Goal: Task Accomplishment & Management: Manage account settings

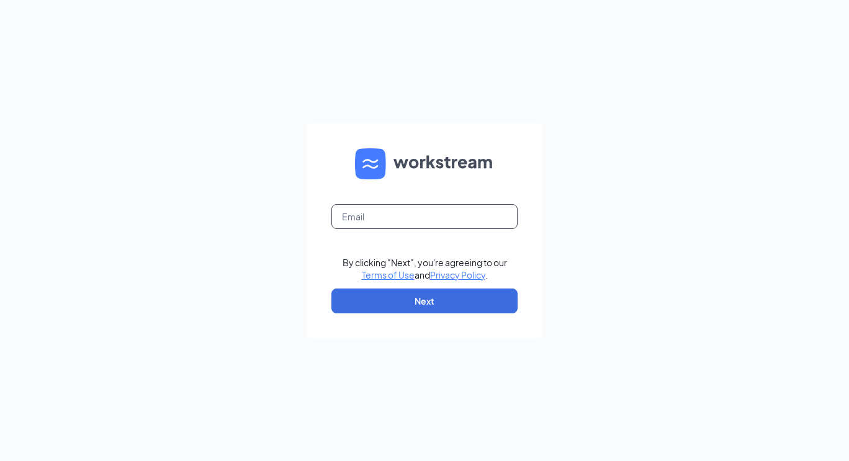
click at [376, 221] on input "text" at bounding box center [425, 216] width 186 height 25
type input "jwatson@donatos.com"
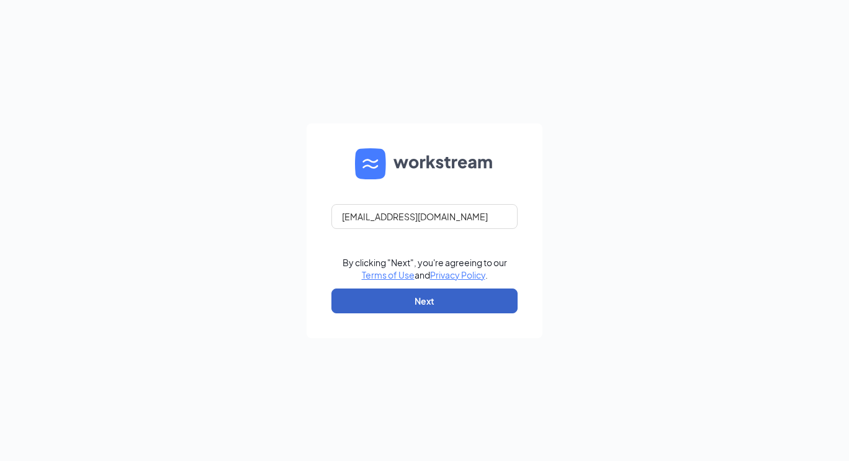
click at [417, 302] on button "Next" at bounding box center [425, 301] width 186 height 25
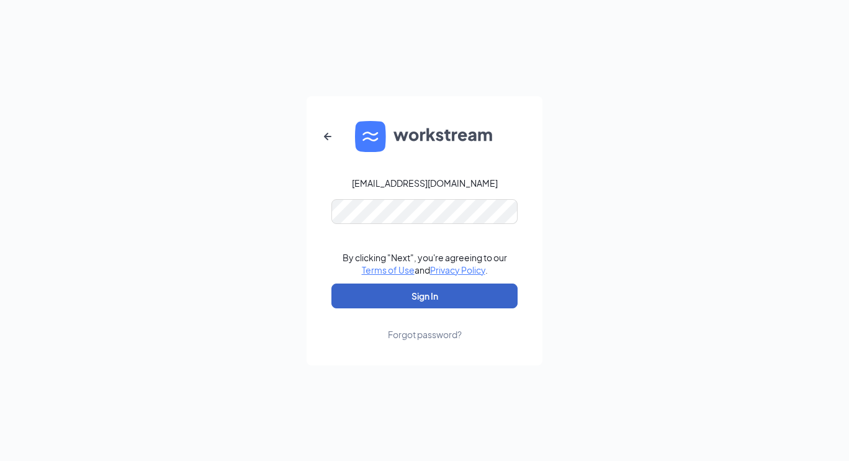
click at [408, 299] on button "Sign In" at bounding box center [425, 296] width 186 height 25
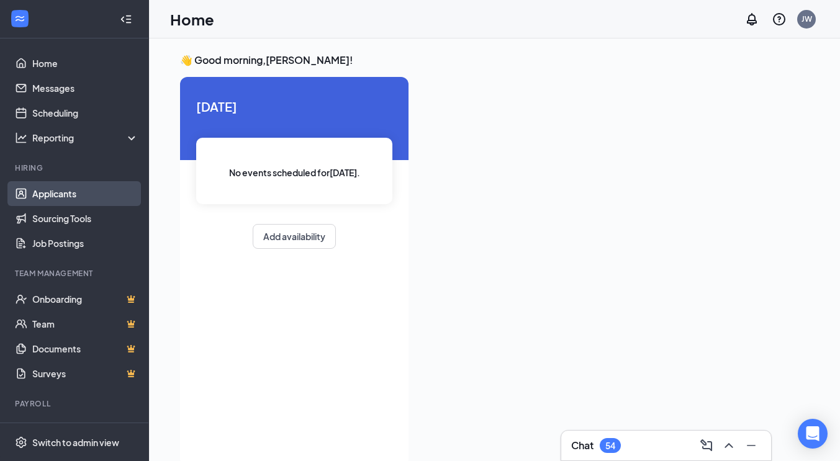
click at [55, 198] on link "Applicants" at bounding box center [85, 193] width 106 height 25
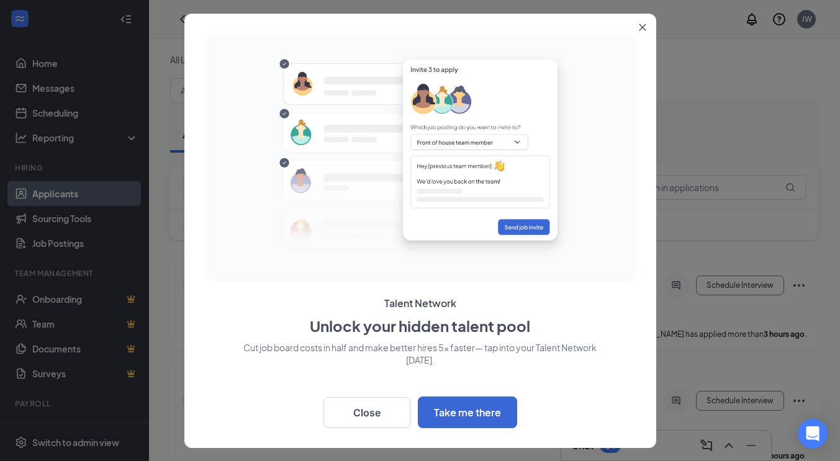
click at [641, 25] on icon "Close" at bounding box center [642, 27] width 7 height 7
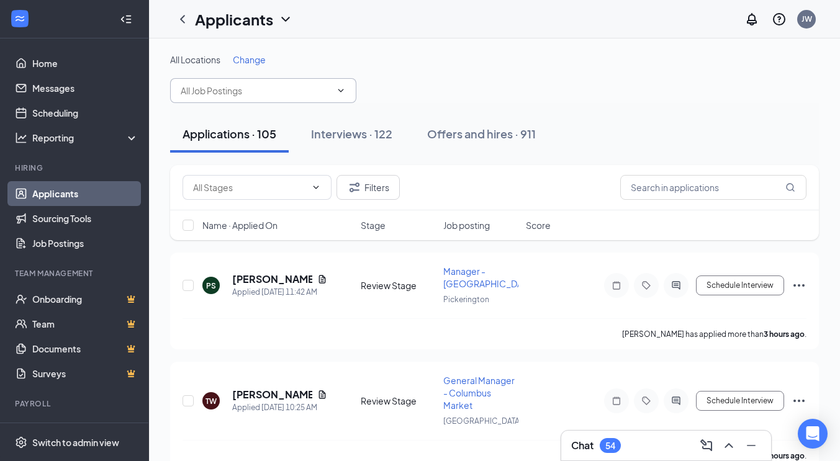
click at [274, 89] on input "text" at bounding box center [256, 91] width 150 height 14
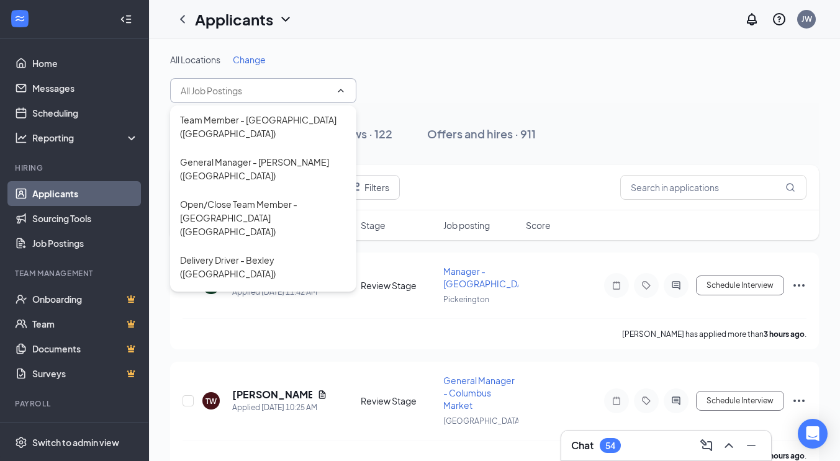
click at [484, 97] on div "All Locations Change" at bounding box center [494, 78] width 649 height 50
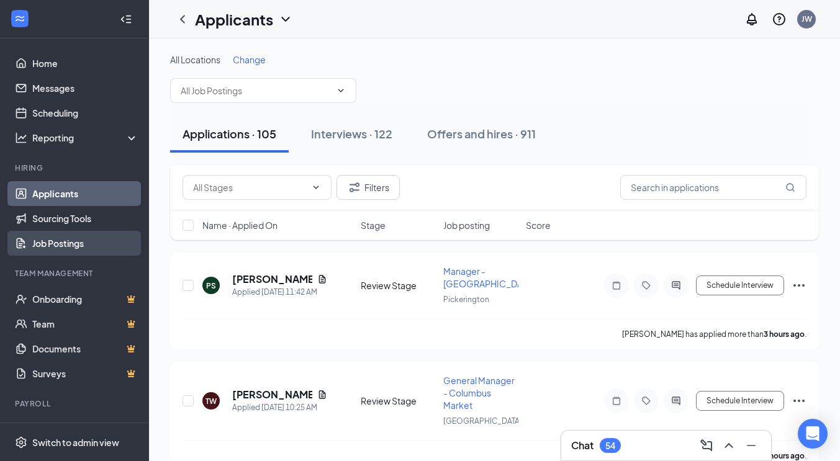
click at [48, 242] on link "Job Postings" at bounding box center [85, 243] width 106 height 25
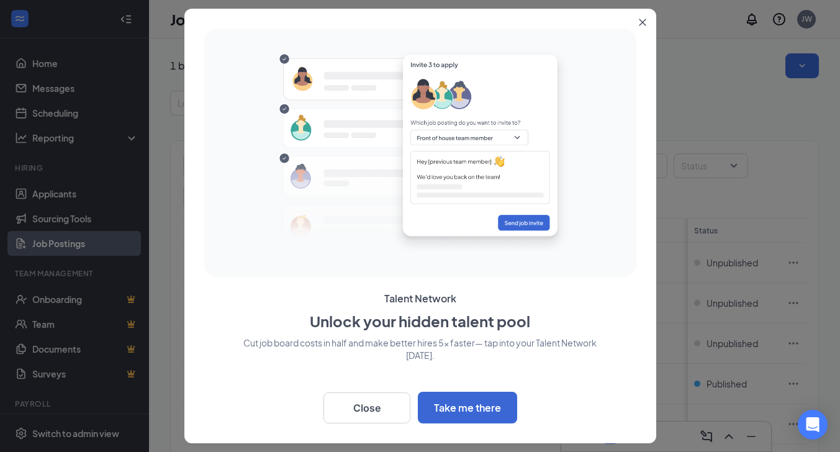
click at [641, 19] on icon "Close" at bounding box center [642, 22] width 7 height 7
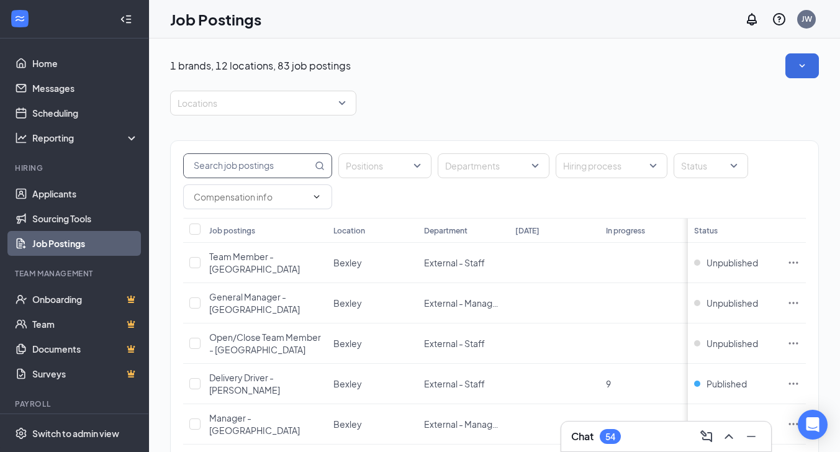
click at [233, 162] on input "text" at bounding box center [248, 166] width 129 height 24
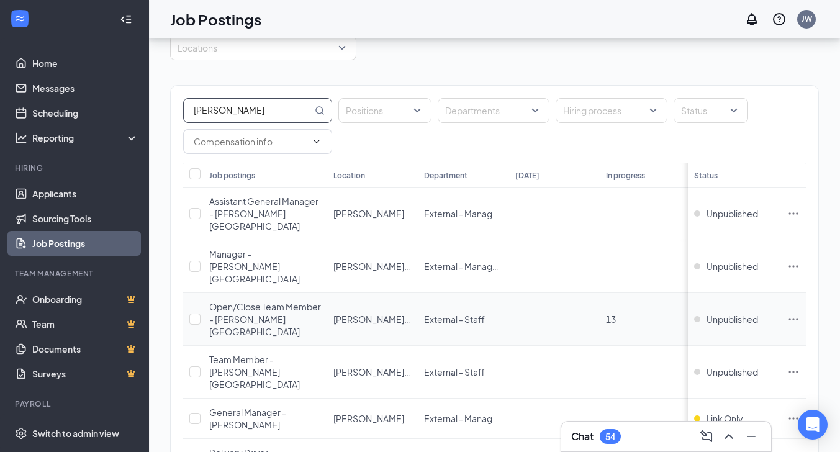
scroll to position [73, 0]
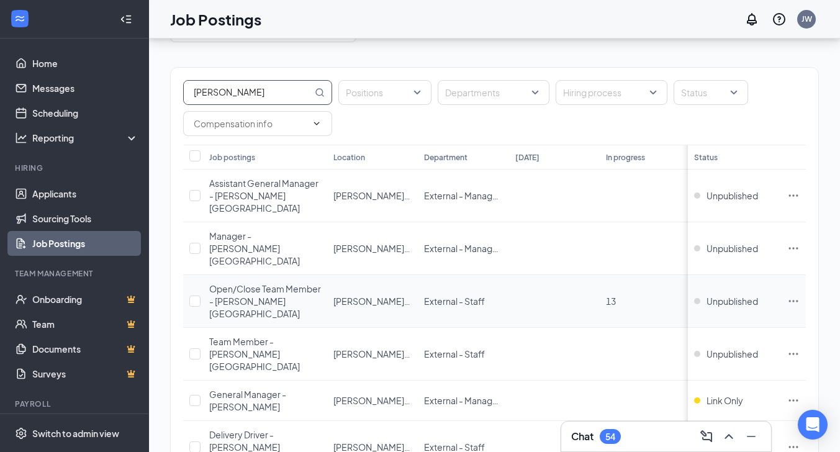
click at [800, 295] on icon "Ellipses" at bounding box center [793, 301] width 12 height 12
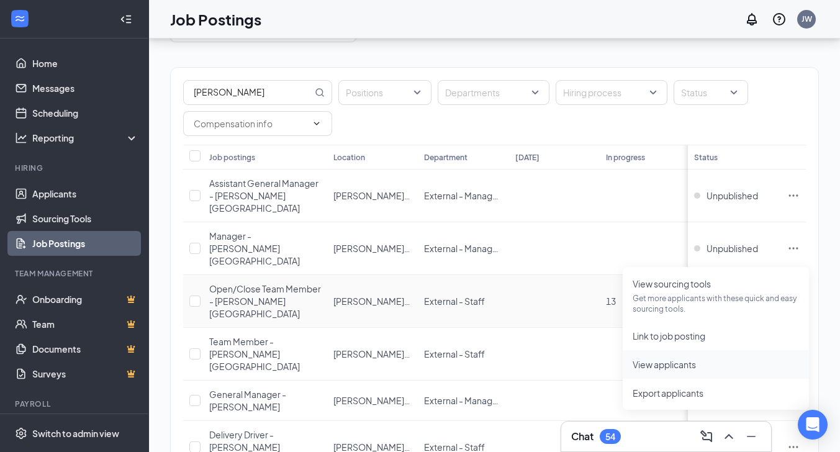
click at [661, 360] on span "View applicants" at bounding box center [664, 364] width 63 height 11
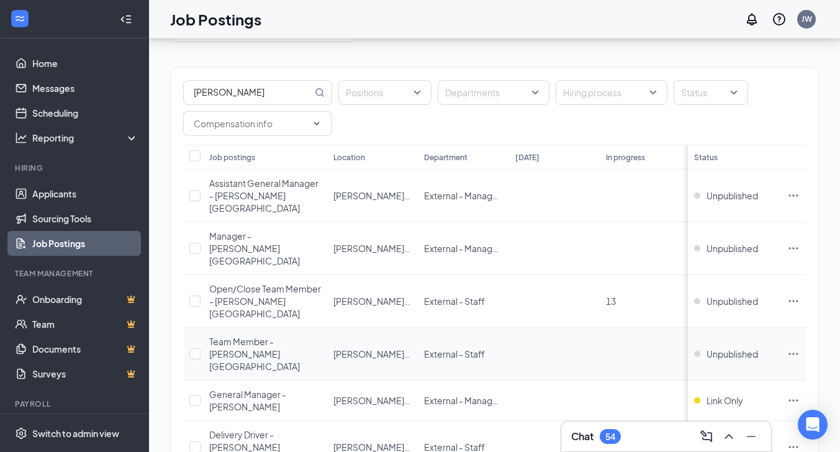
click at [798, 348] on icon "Ellipses" at bounding box center [793, 354] width 12 height 12
click at [729, 348] on span "Unpublished" at bounding box center [733, 354] width 52 height 12
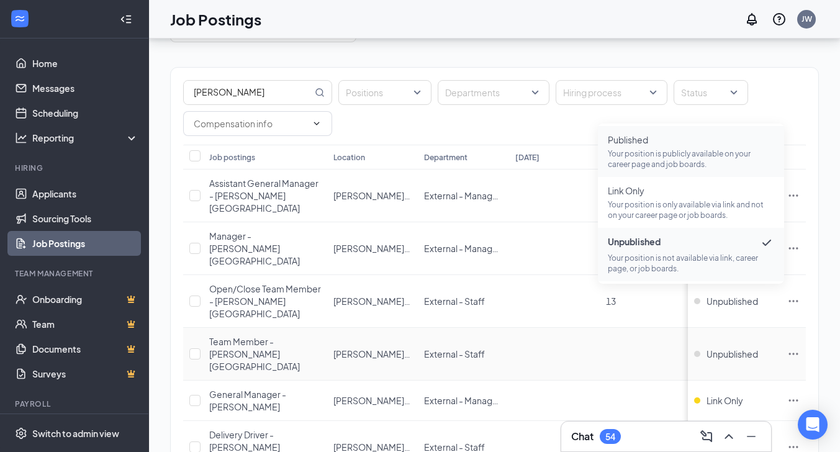
click at [656, 154] on p "Your position is publicly available on your career page and job boards." at bounding box center [691, 158] width 166 height 21
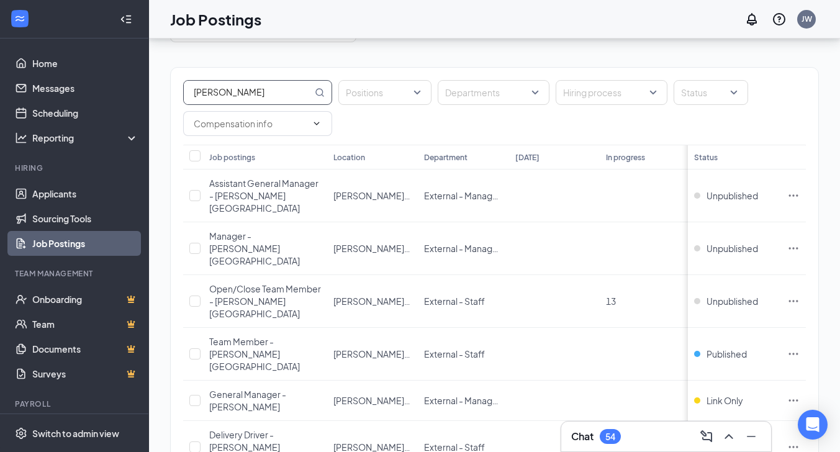
drag, startPoint x: 228, startPoint y: 92, endPoint x: 163, endPoint y: 91, distance: 65.2
click at [163, 91] on div "1 brands, 12 locations, 6 job postings Locations [PERSON_NAME] Positions Depart…" at bounding box center [494, 253] width 691 height 577
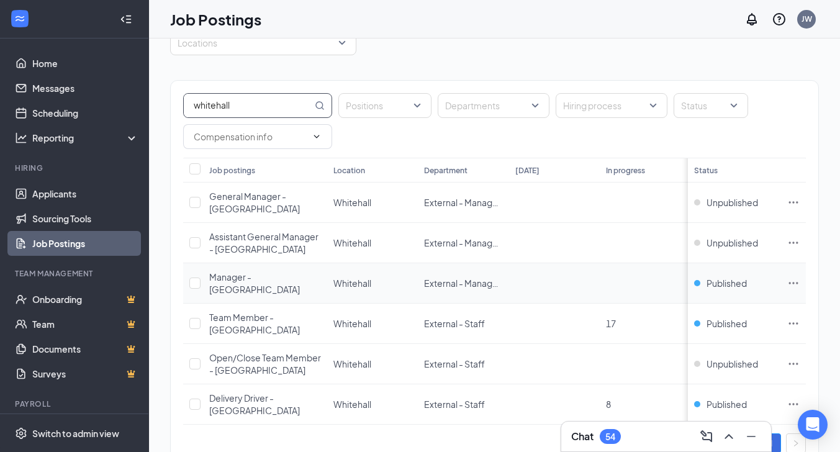
scroll to position [73, 0]
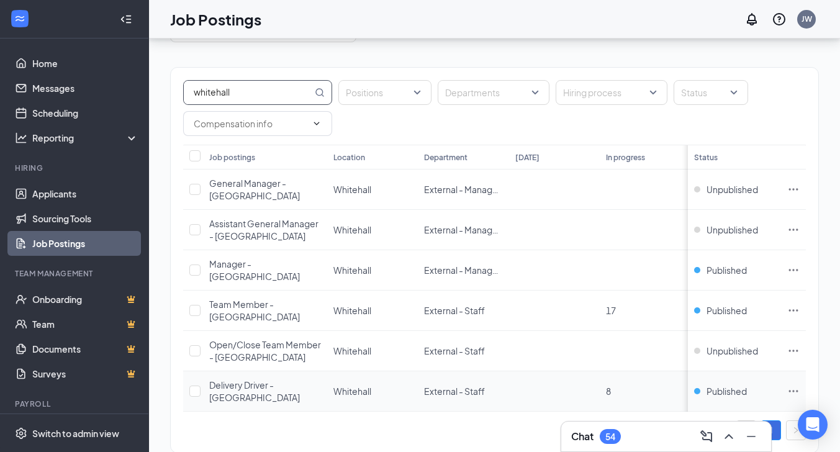
click at [800, 385] on icon "Ellipses" at bounding box center [793, 391] width 12 height 12
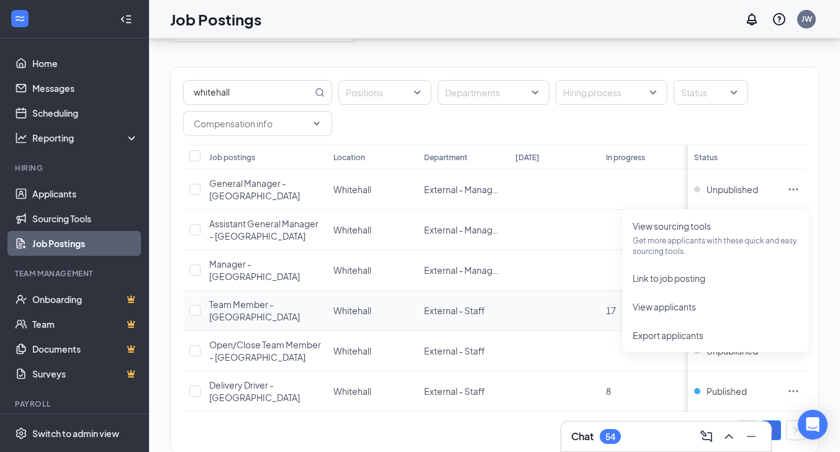
click at [582, 291] on td at bounding box center [554, 311] width 91 height 40
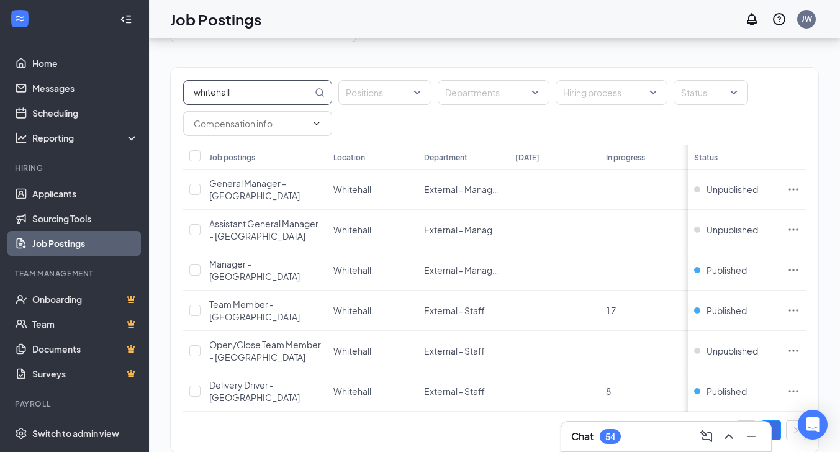
drag, startPoint x: 238, startPoint y: 91, endPoint x: 184, endPoint y: 84, distance: 54.4
click at [184, 84] on input "whitehall" at bounding box center [248, 93] width 129 height 24
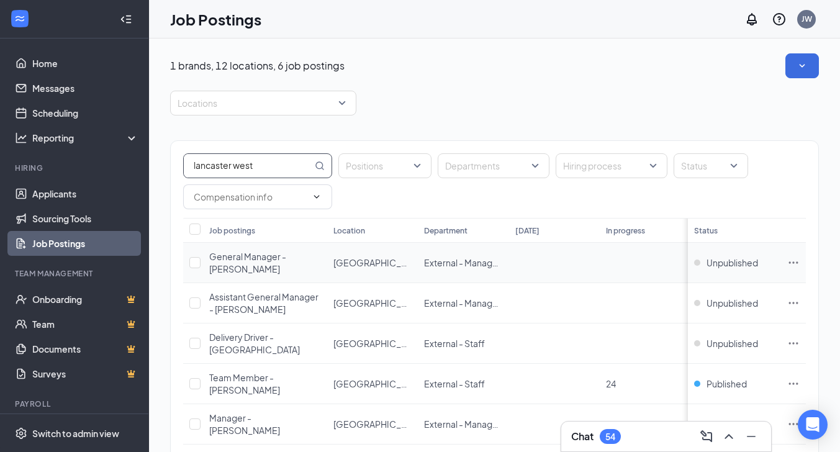
scroll to position [98, 0]
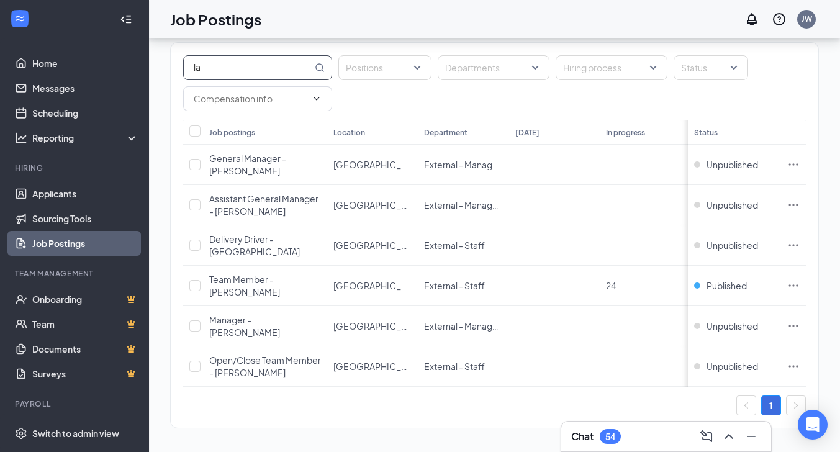
type input "l"
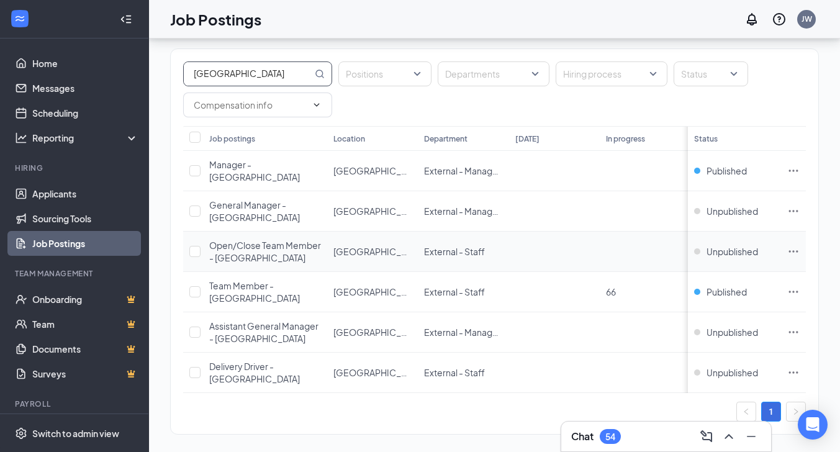
scroll to position [98, 0]
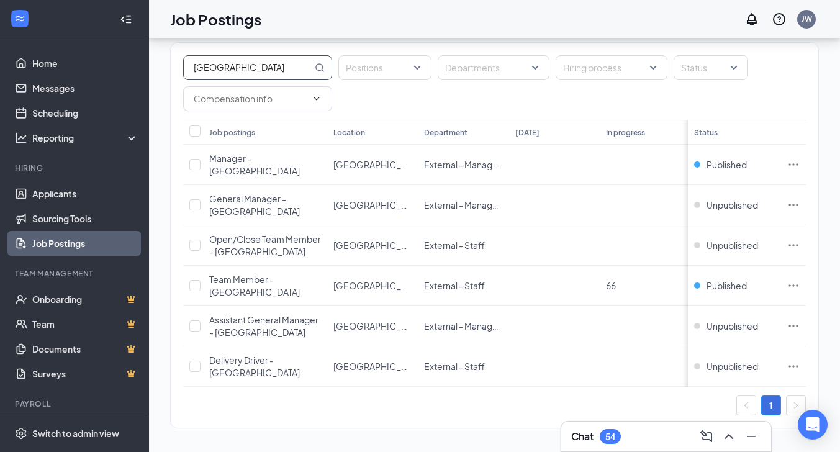
drag, startPoint x: 256, startPoint y: 65, endPoint x: 166, endPoint y: 65, distance: 90.0
click at [166, 65] on div "1 brands, 12 locations, 6 job postings Locations [GEOGRAPHIC_DATA] Positions De…" at bounding box center [494, 197] width 691 height 515
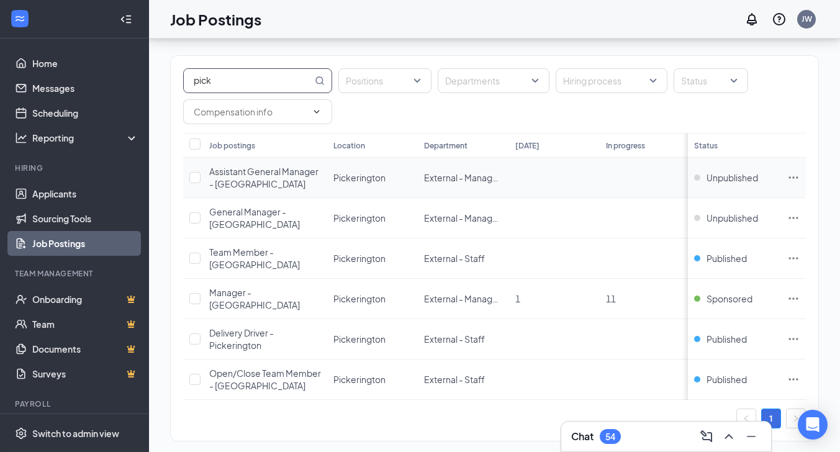
scroll to position [98, 0]
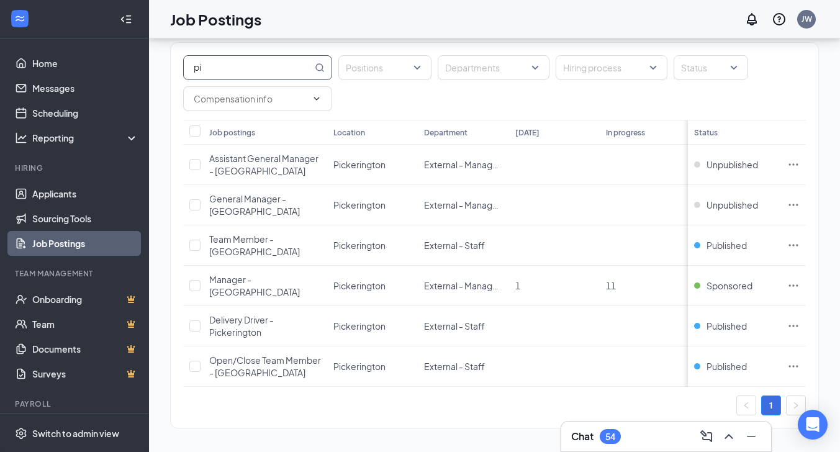
type input "p"
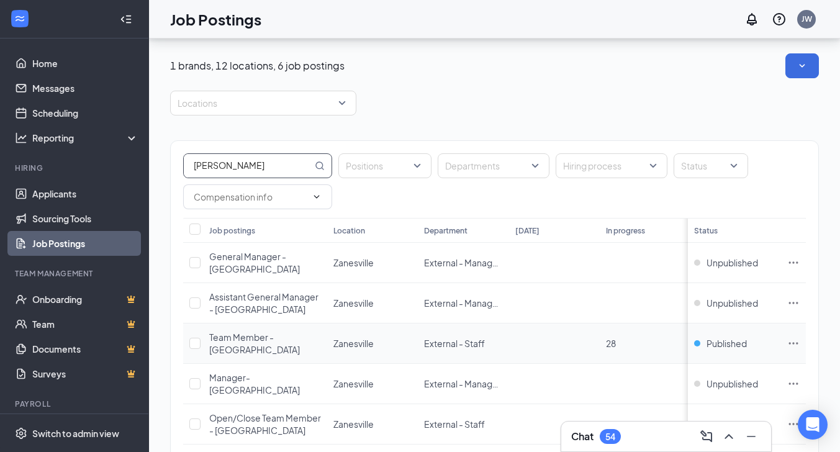
scroll to position [73, 0]
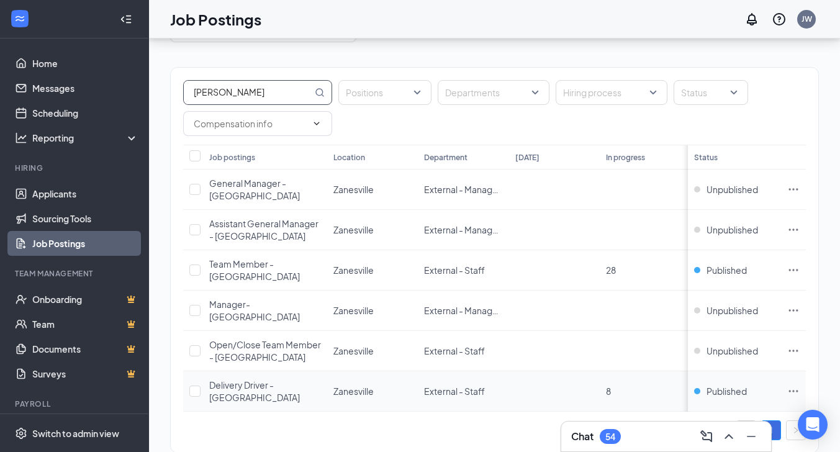
type input "[PERSON_NAME]"
click at [798, 385] on icon "Ellipses" at bounding box center [793, 391] width 12 height 12
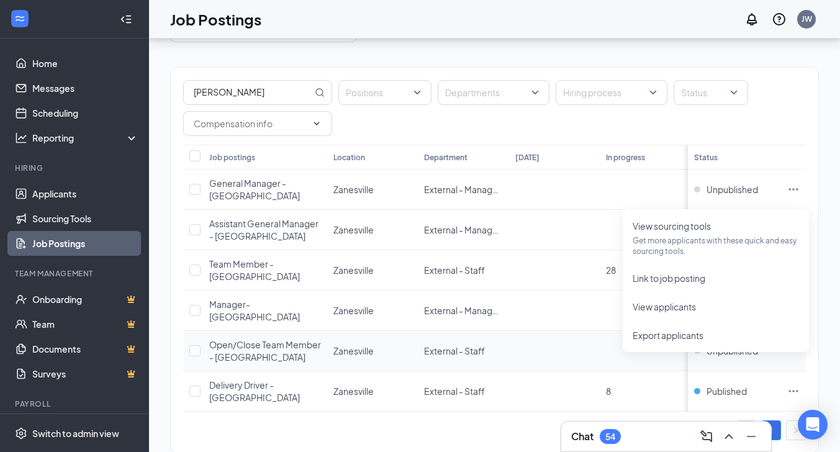
click at [577, 331] on td at bounding box center [554, 351] width 91 height 40
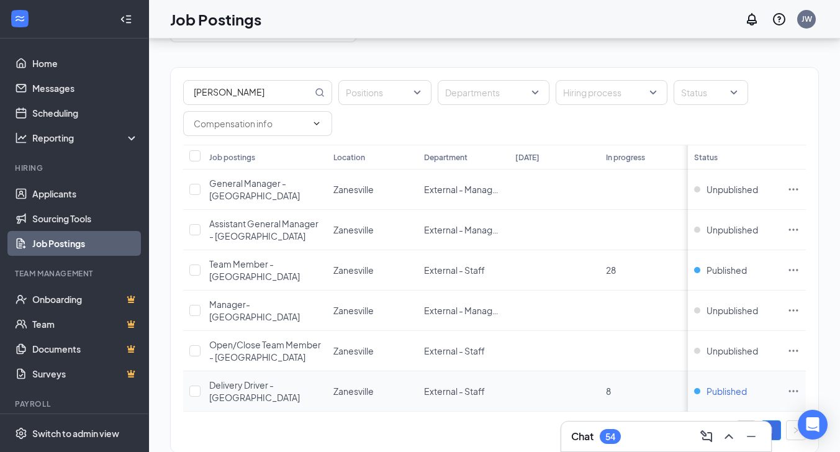
click at [733, 385] on span "Published" at bounding box center [727, 391] width 40 height 12
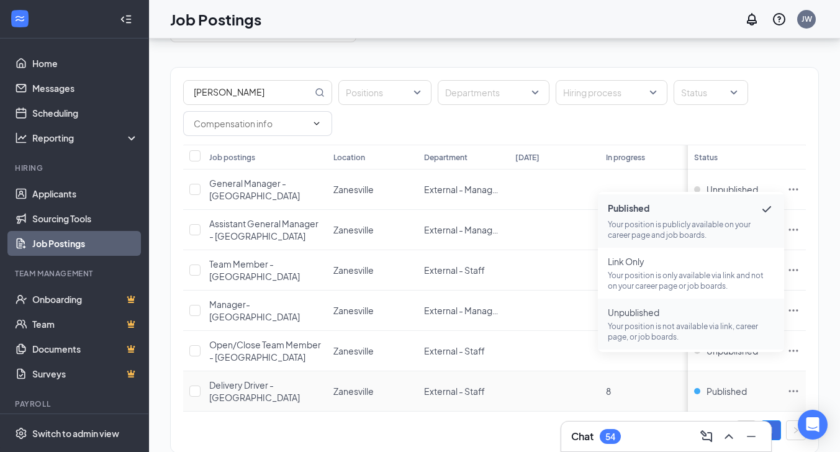
click at [649, 320] on span "Unpublished Your position is not available via link, career page, or job boards." at bounding box center [691, 324] width 166 height 36
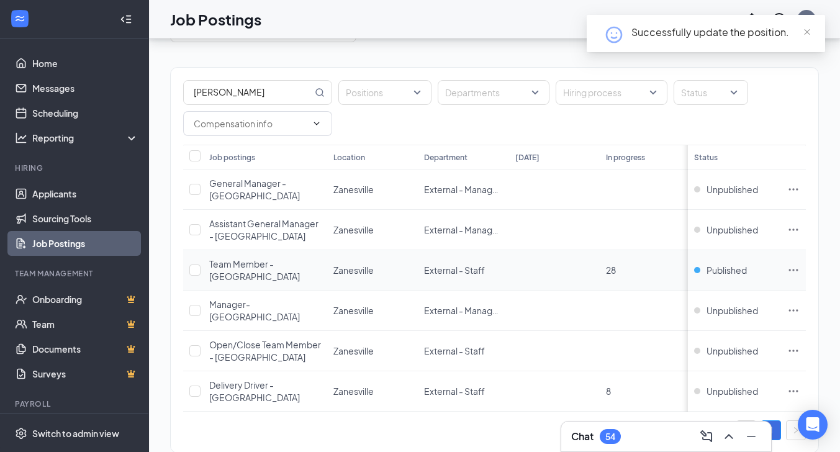
click at [800, 264] on icon "Ellipses" at bounding box center [793, 270] width 12 height 12
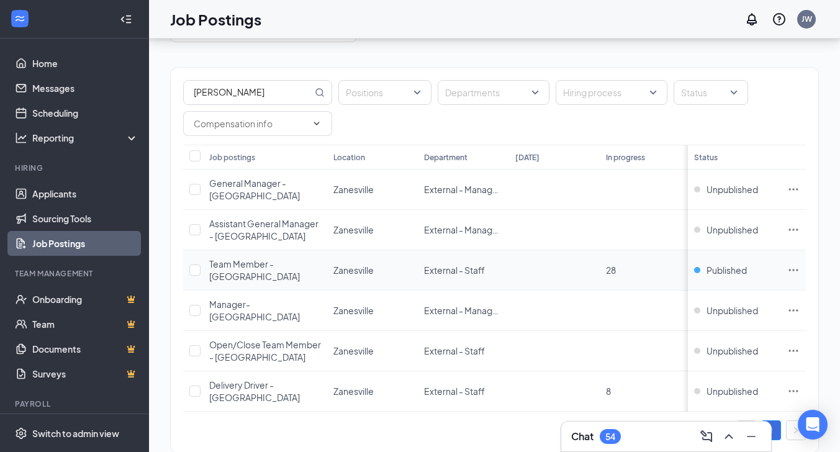
click at [567, 268] on td at bounding box center [554, 270] width 91 height 40
drag, startPoint x: 229, startPoint y: 93, endPoint x: 163, endPoint y: 89, distance: 66.5
click at [163, 89] on div "1 brands, 12 locations, 6 job postings Locations [PERSON_NAME] Positions Depart…" at bounding box center [494, 222] width 691 height 515
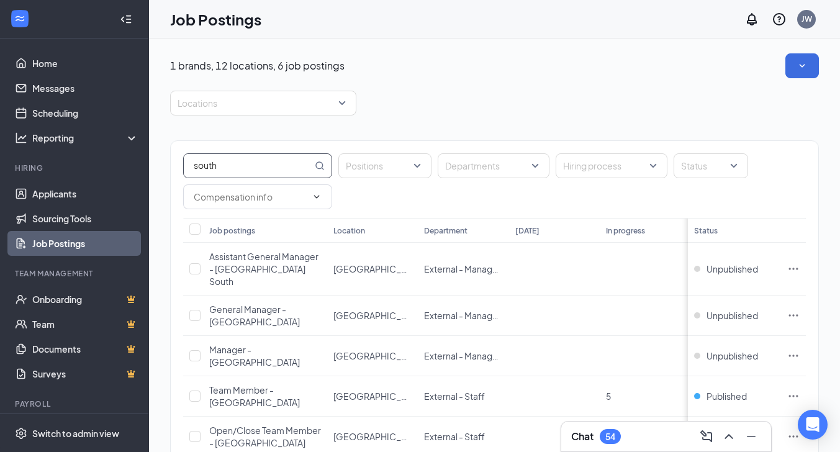
drag, startPoint x: 219, startPoint y: 166, endPoint x: 109, endPoint y: 163, distance: 110.6
click at [109, 163] on div "Home Messages Scheduling Reporting Hiring Applicants Sourcing Tools Job Posting…" at bounding box center [420, 283] width 840 height 566
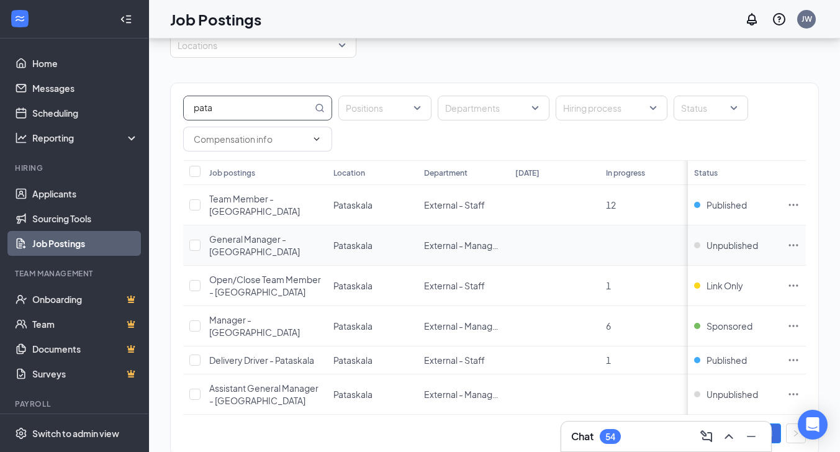
scroll to position [73, 0]
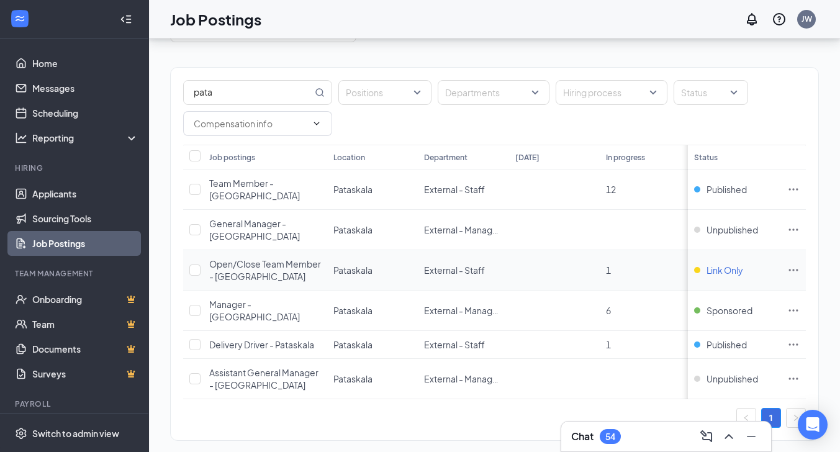
click at [735, 264] on span "Link Only" at bounding box center [725, 270] width 37 height 12
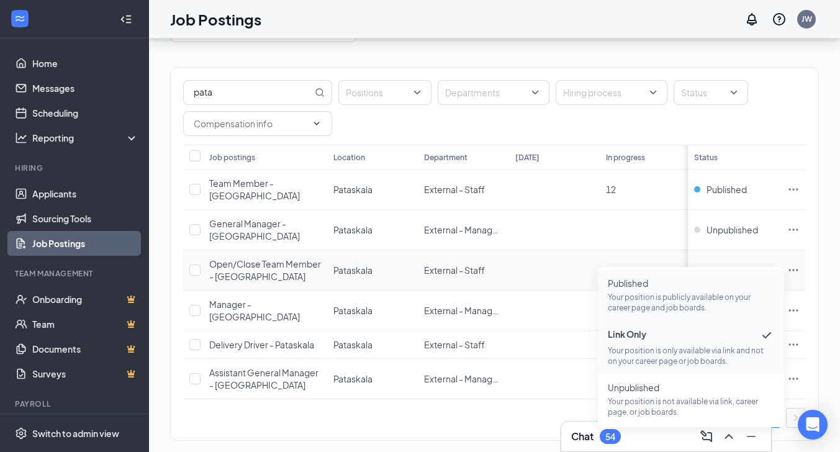
click at [636, 290] on span "Published Your position is publicly available on your career page and job board…" at bounding box center [691, 295] width 166 height 36
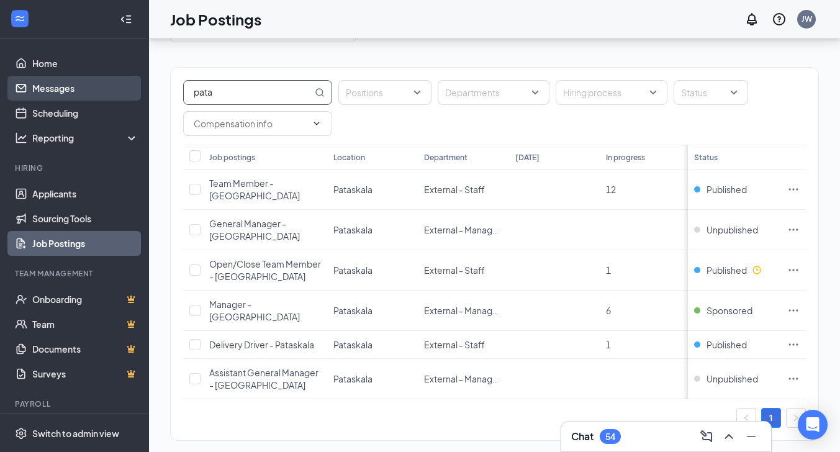
drag, startPoint x: 257, startPoint y: 89, endPoint x: 94, endPoint y: 86, distance: 162.7
click at [94, 86] on div "Home Messages Scheduling Reporting Hiring Applicants Sourcing Tools Job Posting…" at bounding box center [420, 197] width 840 height 541
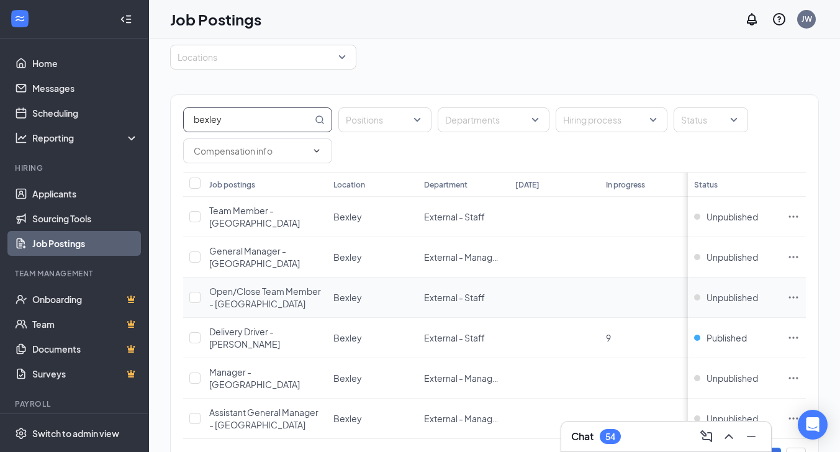
scroll to position [61, 0]
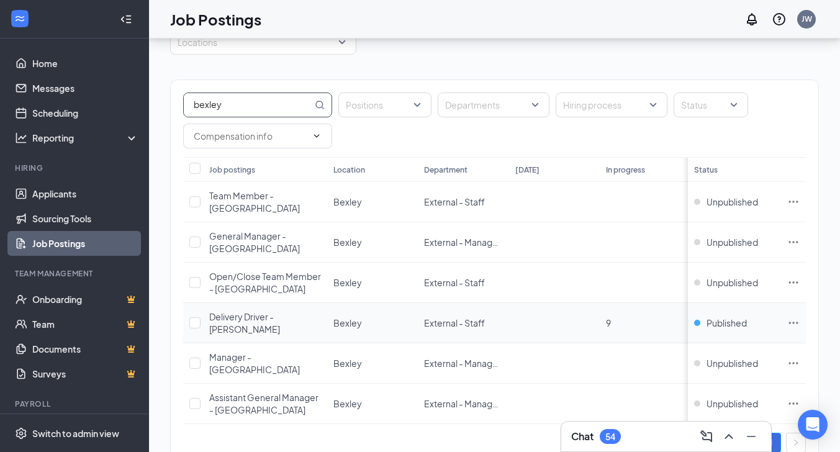
type input "bexley"
click at [798, 322] on icon "Ellipses" at bounding box center [793, 323] width 9 height 2
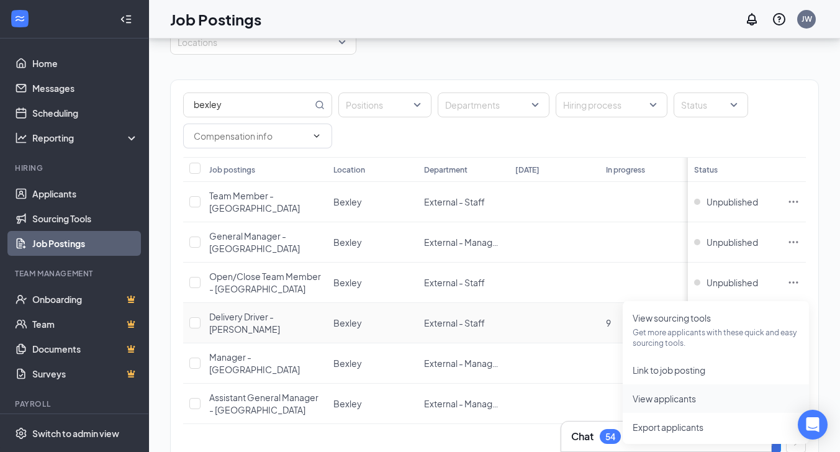
click at [679, 397] on span "View applicants" at bounding box center [664, 398] width 63 height 11
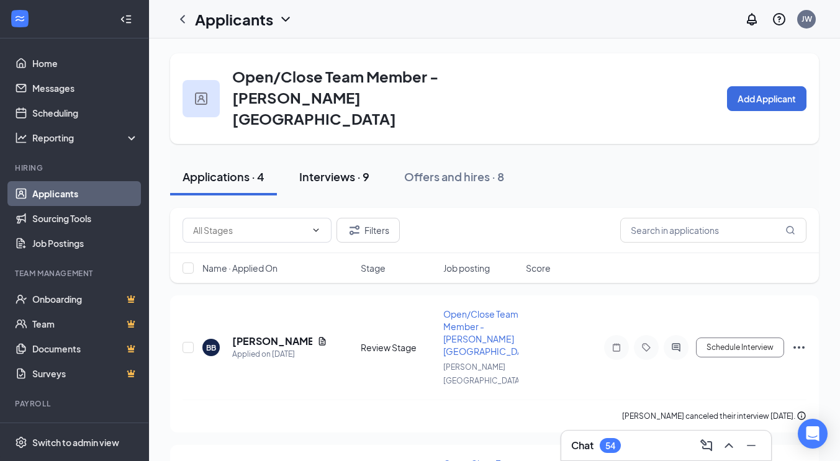
click at [329, 169] on div "Interviews · 9" at bounding box center [334, 177] width 70 height 16
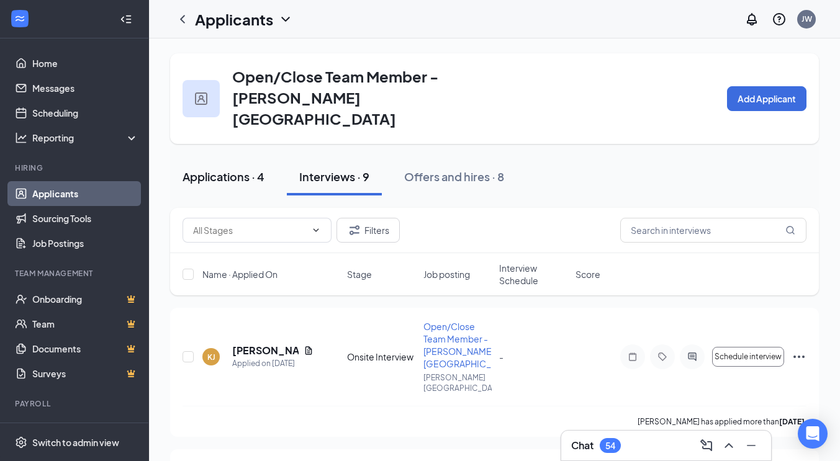
click at [209, 169] on div "Applications · 4" at bounding box center [224, 177] width 82 height 16
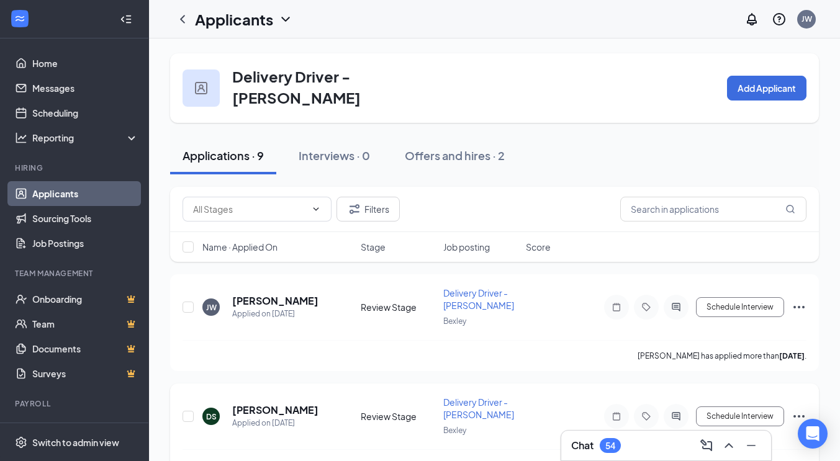
click at [468, 397] on span "Delivery Driver - [PERSON_NAME]" at bounding box center [478, 409] width 71 height 24
click at [453, 149] on div "Offers and hires · 2" at bounding box center [455, 156] width 100 height 16
